Goal: Register for event/course

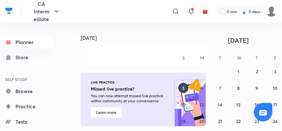
scroll to position [139, 6]
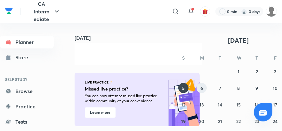
click at [202, 86] on abbr "6" at bounding box center [201, 88] width 3 height 6
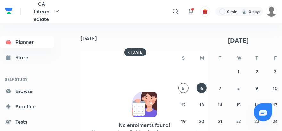
scroll to position [78, 0]
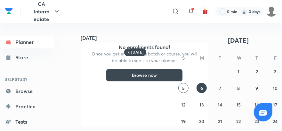
click at [147, 79] on button "Browse now" at bounding box center [144, 75] width 77 height 13
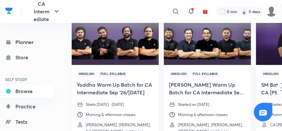
scroll to position [59, 0]
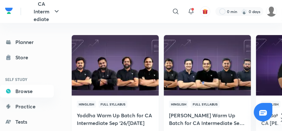
click at [130, 80] on img at bounding box center [115, 66] width 89 height 62
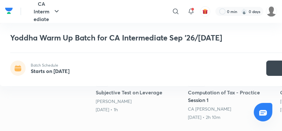
scroll to position [182, 0]
